Goal: Task Accomplishment & Management: Manage account settings

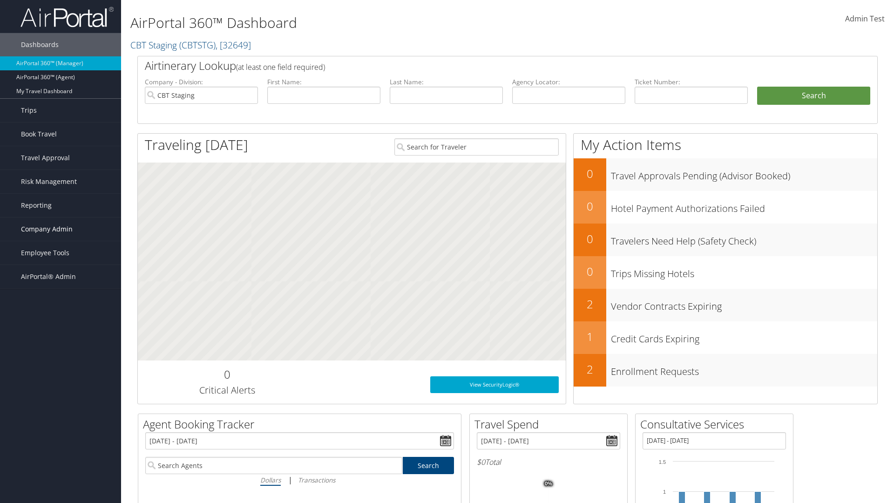
click at [61, 229] on span "Company Admin" at bounding box center [47, 228] width 52 height 23
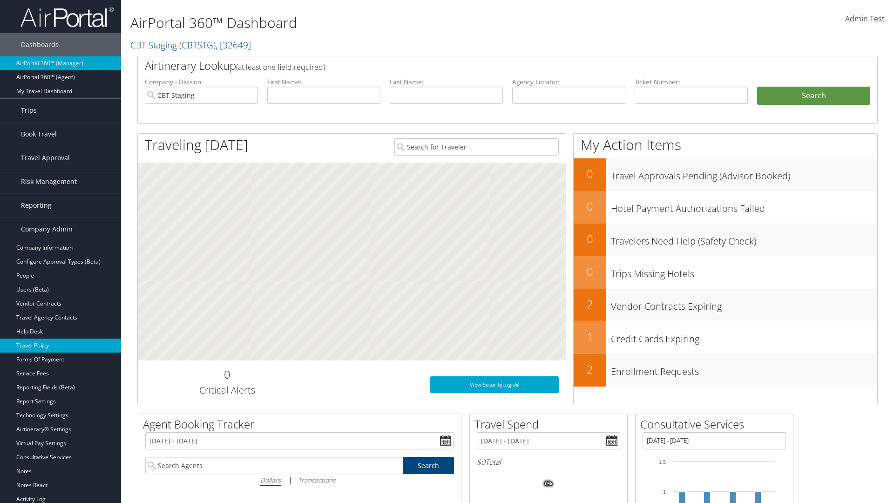
click at [61, 345] on link "Travel Policy" at bounding box center [60, 345] width 121 height 14
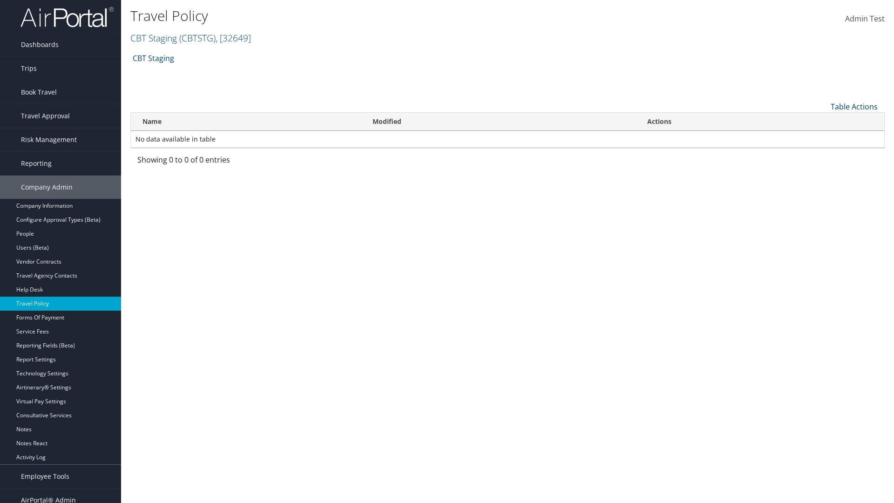
click at [854, 106] on link "Table Actions" at bounding box center [854, 106] width 47 height 10
click at [823, 121] on link "Add New Policy" at bounding box center [823, 121] width 122 height 16
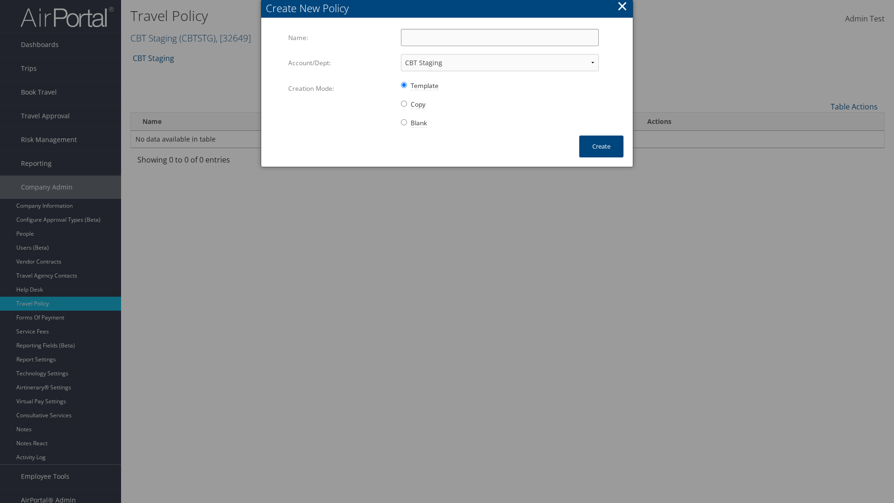
click at [500, 37] on input "Name:" at bounding box center [500, 37] width 198 height 17
type input "Auto Policy for 1479"
click at [601, 146] on button "Create" at bounding box center [601, 146] width 44 height 22
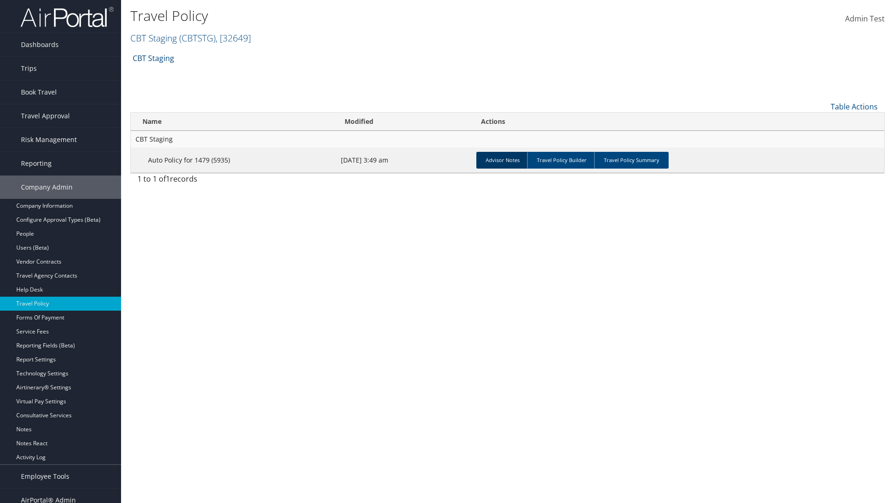
click at [502, 160] on link "Advisor Notes" at bounding box center [502, 160] width 53 height 17
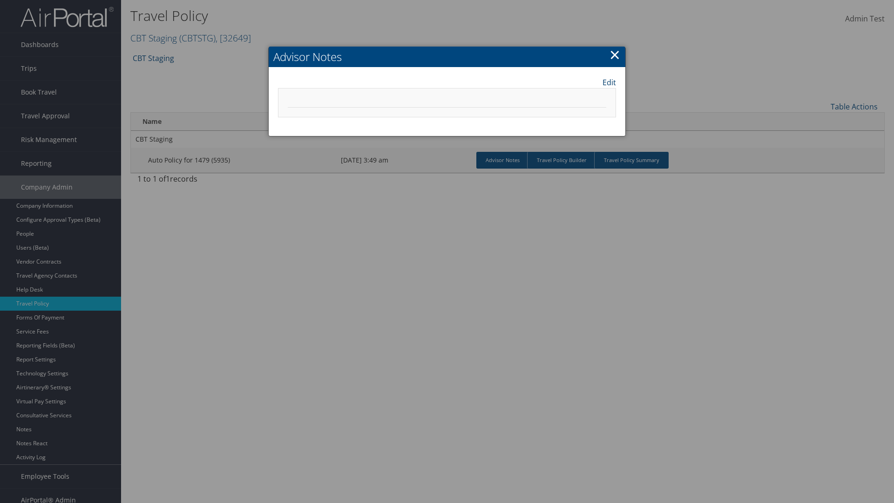
click at [609, 82] on link "Edit" at bounding box center [609, 82] width 14 height 11
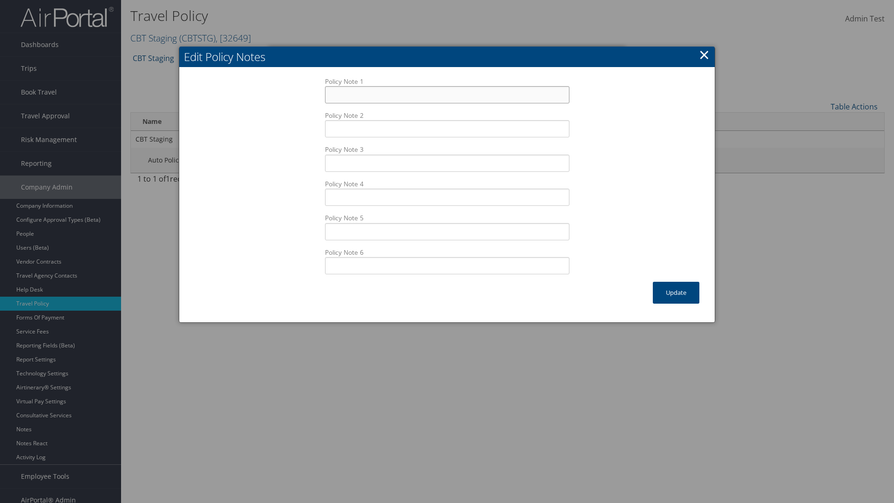
click at [447, 95] on input "Policy Note 1" at bounding box center [447, 94] width 244 height 17
type input "Auto Sample Text"
click at [676, 292] on button "Update" at bounding box center [676, 293] width 47 height 22
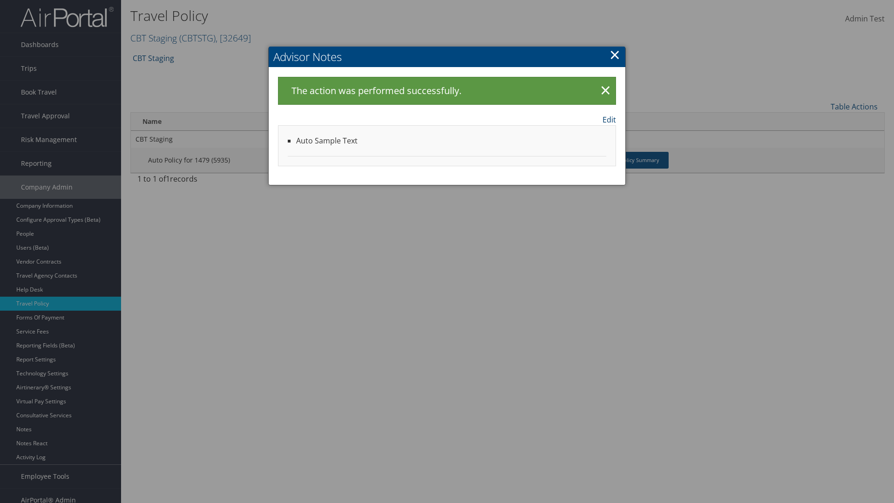
click at [609, 119] on link "Edit" at bounding box center [609, 119] width 14 height 11
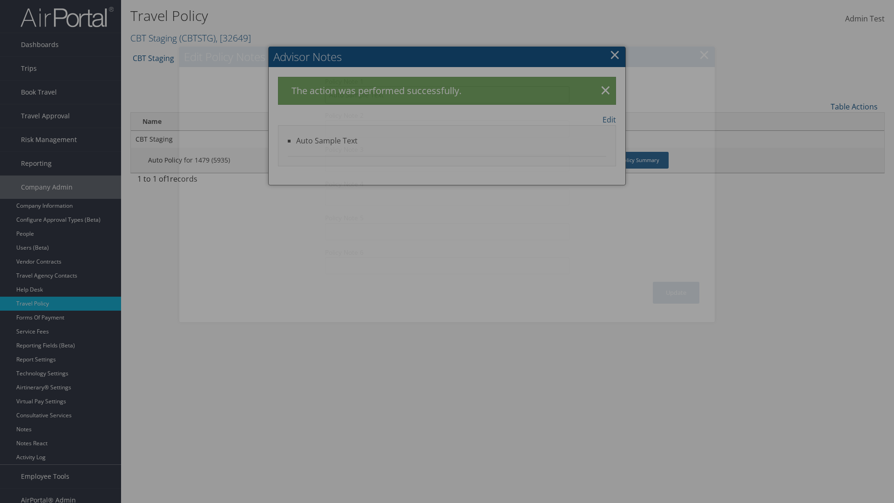
click at [447, 95] on input "Auto Sample Text" at bounding box center [447, 94] width 244 height 17
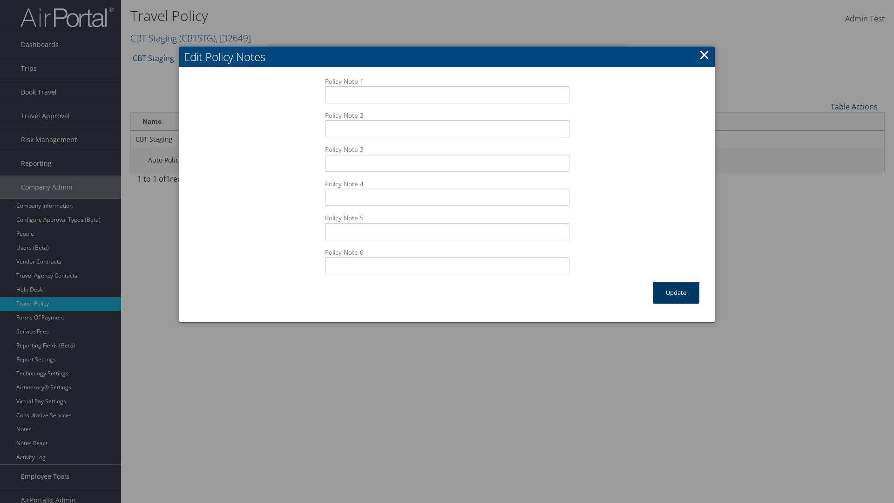
click at [676, 292] on button "Update" at bounding box center [676, 293] width 47 height 22
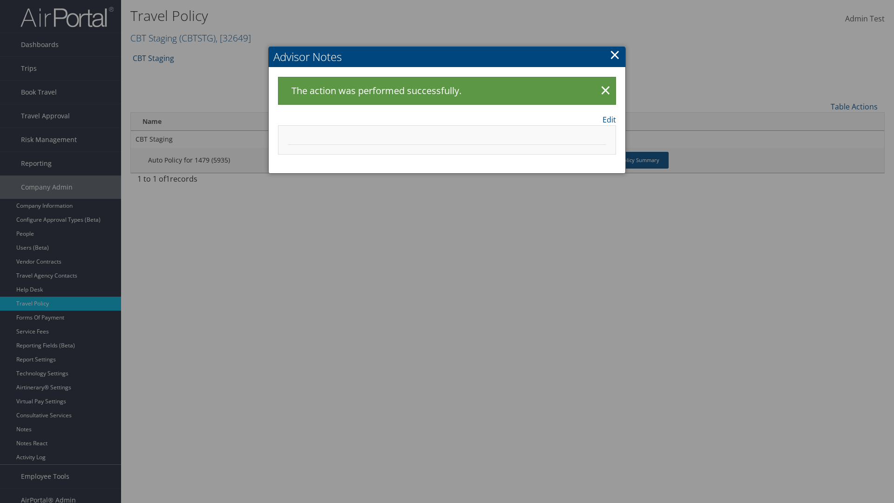
click at [615, 54] on link "×" at bounding box center [614, 54] width 11 height 19
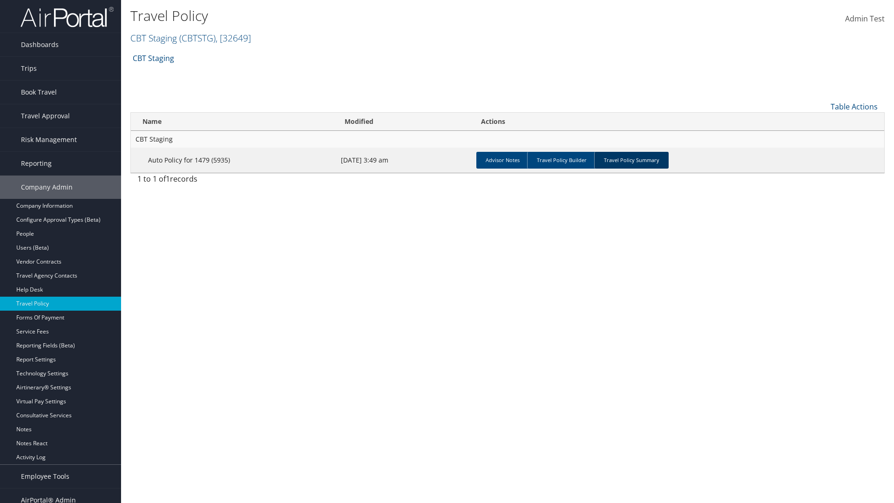
click at [631, 160] on link "Travel Policy Summary" at bounding box center [631, 160] width 74 height 17
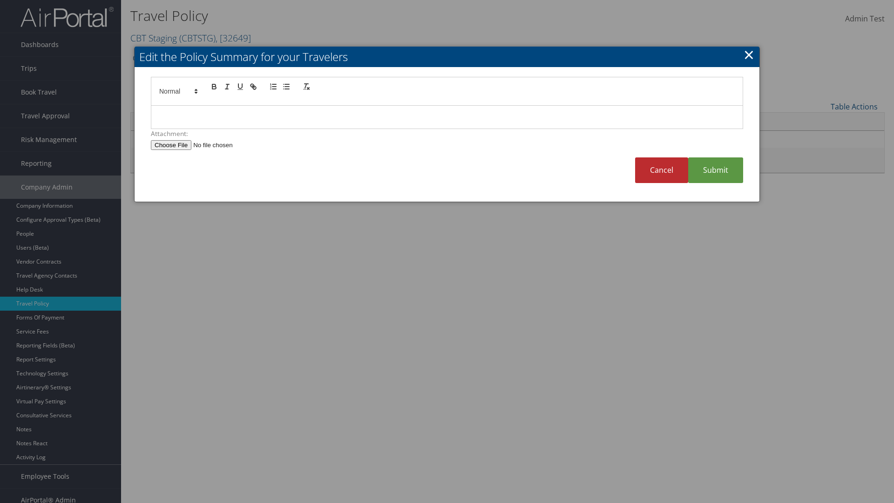
click at [447, 117] on p at bounding box center [446, 117] width 577 height 12
click at [716, 170] on link "Submit" at bounding box center [715, 170] width 55 height 26
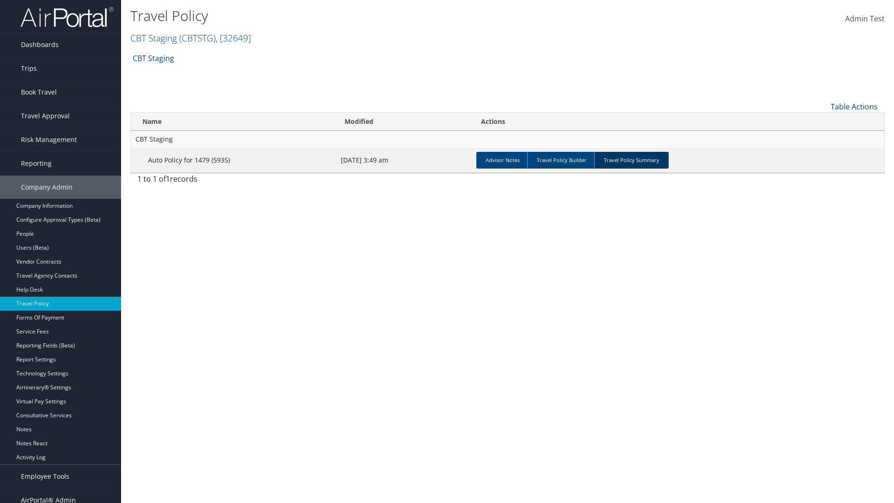
scroll to position [9, 0]
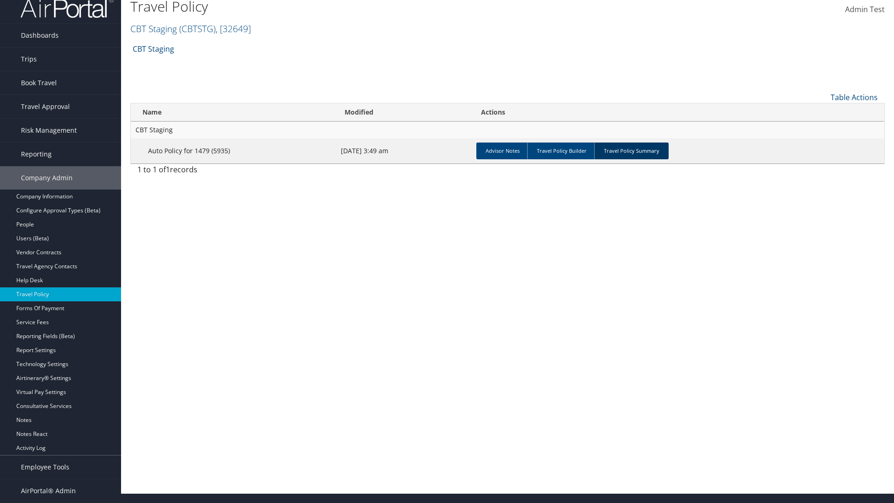
click at [631, 150] on link "Travel Policy Summary" at bounding box center [631, 150] width 74 height 17
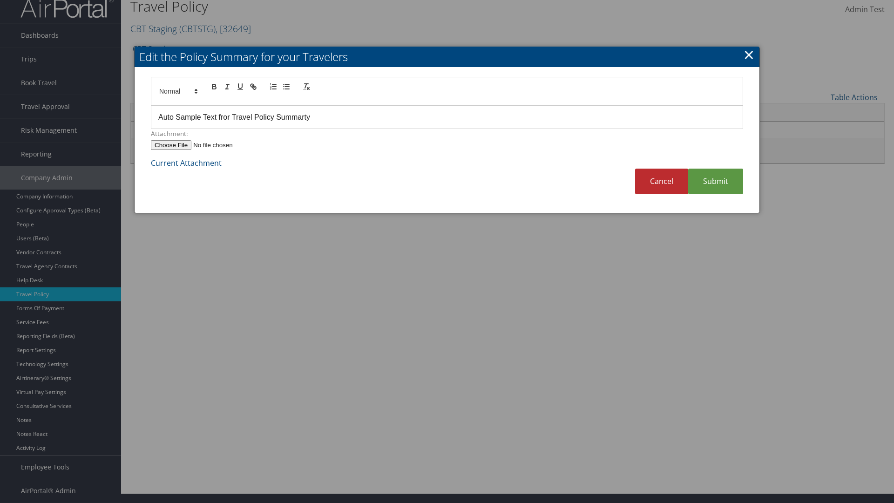
click at [447, 123] on p "Auto Sample Text fror Travel Policy Summarty" at bounding box center [446, 117] width 577 height 12
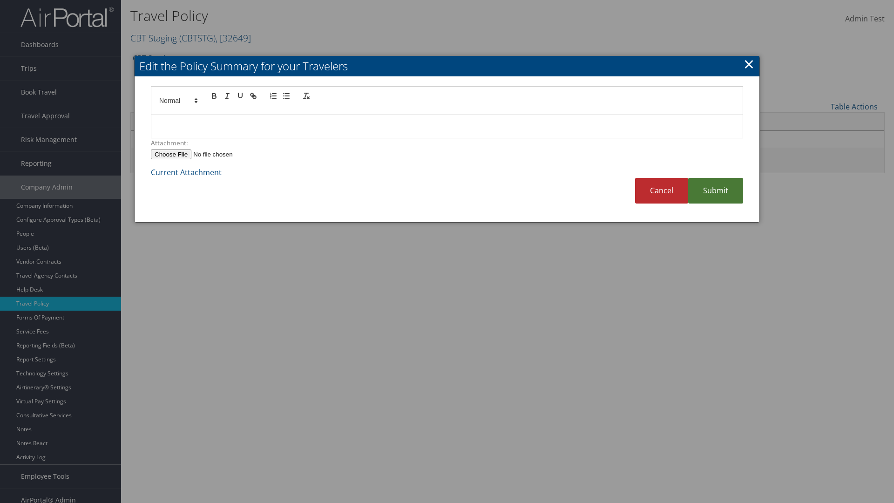
click at [716, 190] on link "Submit" at bounding box center [715, 191] width 55 height 26
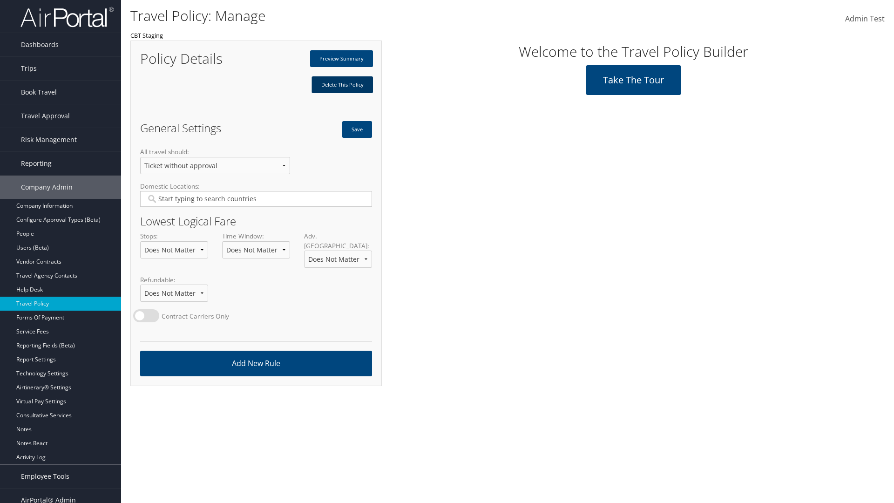
click at [342, 85] on link "Delete This Policy" at bounding box center [341, 84] width 61 height 17
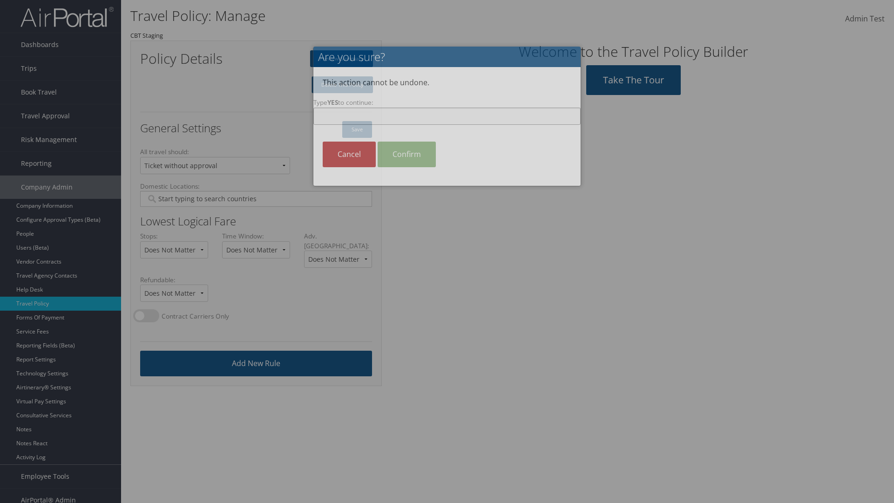
click at [447, 116] on input "Type YES to continue:" at bounding box center [446, 116] width 267 height 17
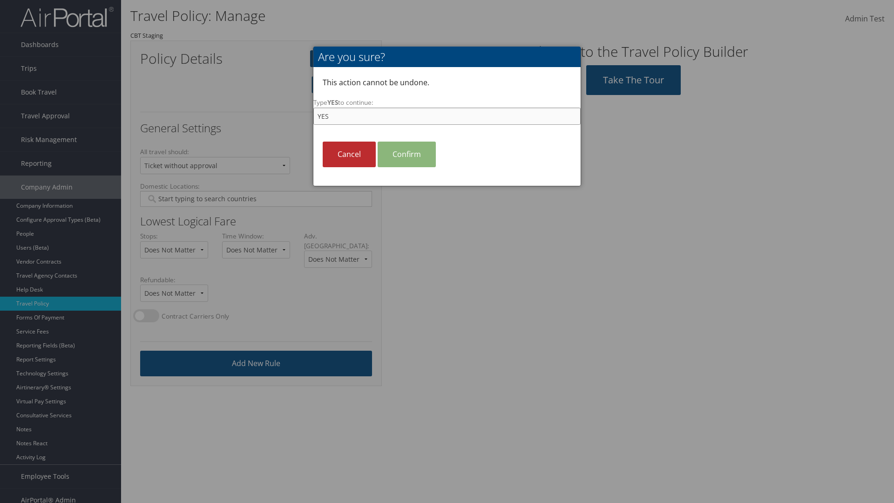
type input "YES"
click at [406, 154] on link "Confirm" at bounding box center [407, 155] width 58 height 26
